Goal: Information Seeking & Learning: Learn about a topic

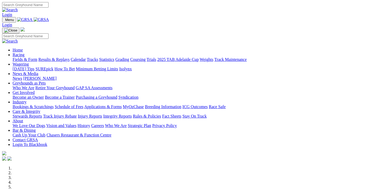
click at [24, 52] on link "Racing" at bounding box center [19, 54] width 12 height 4
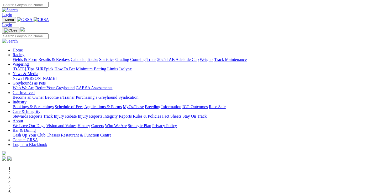
click at [24, 52] on link "Racing" at bounding box center [19, 54] width 12 height 4
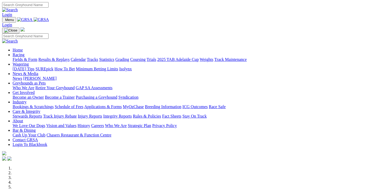
click at [54, 57] on link "Results & Replays" at bounding box center [53, 59] width 31 height 4
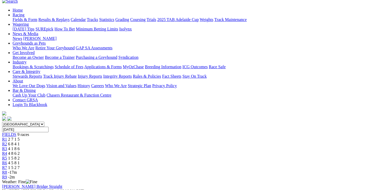
scroll to position [52, 0]
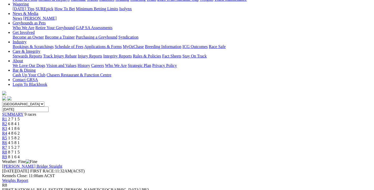
scroll to position [79, 0]
